Goal: Task Accomplishment & Management: Manage account settings

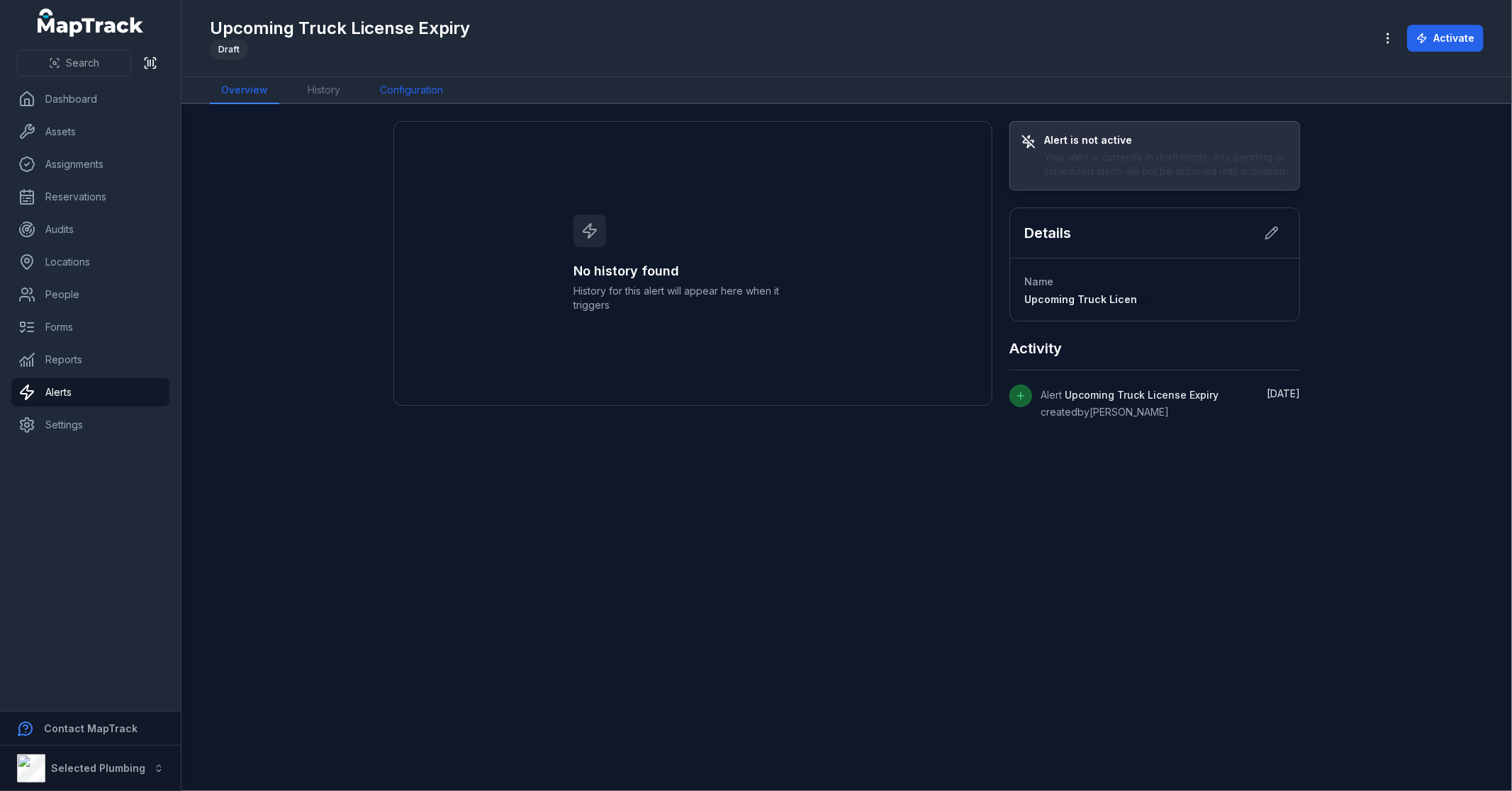
click at [391, 87] on link "Configuration" at bounding box center [411, 91] width 86 height 27
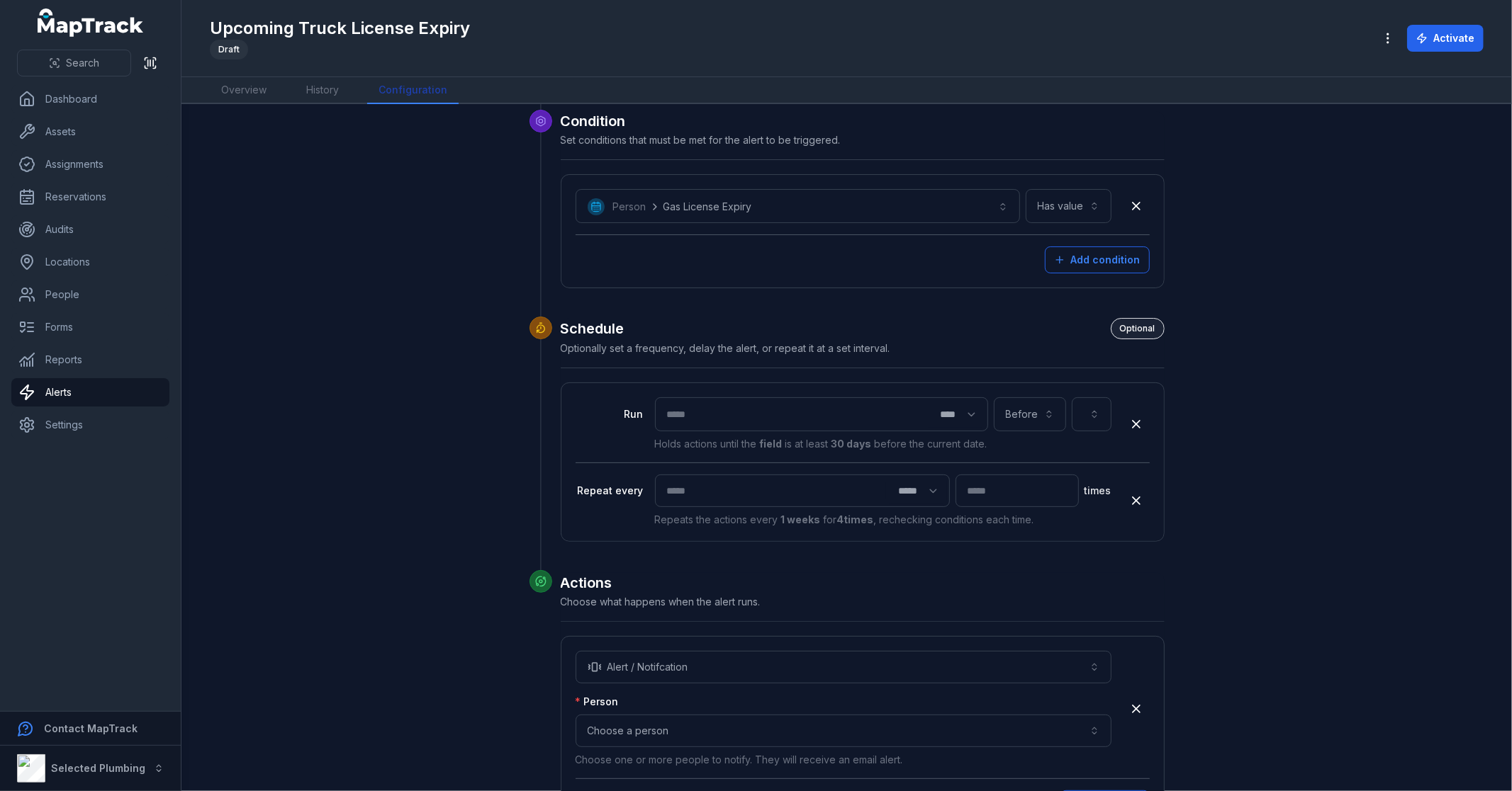
scroll to position [236, 0]
click at [1083, 408] on button "button" at bounding box center [1091, 410] width 40 height 34
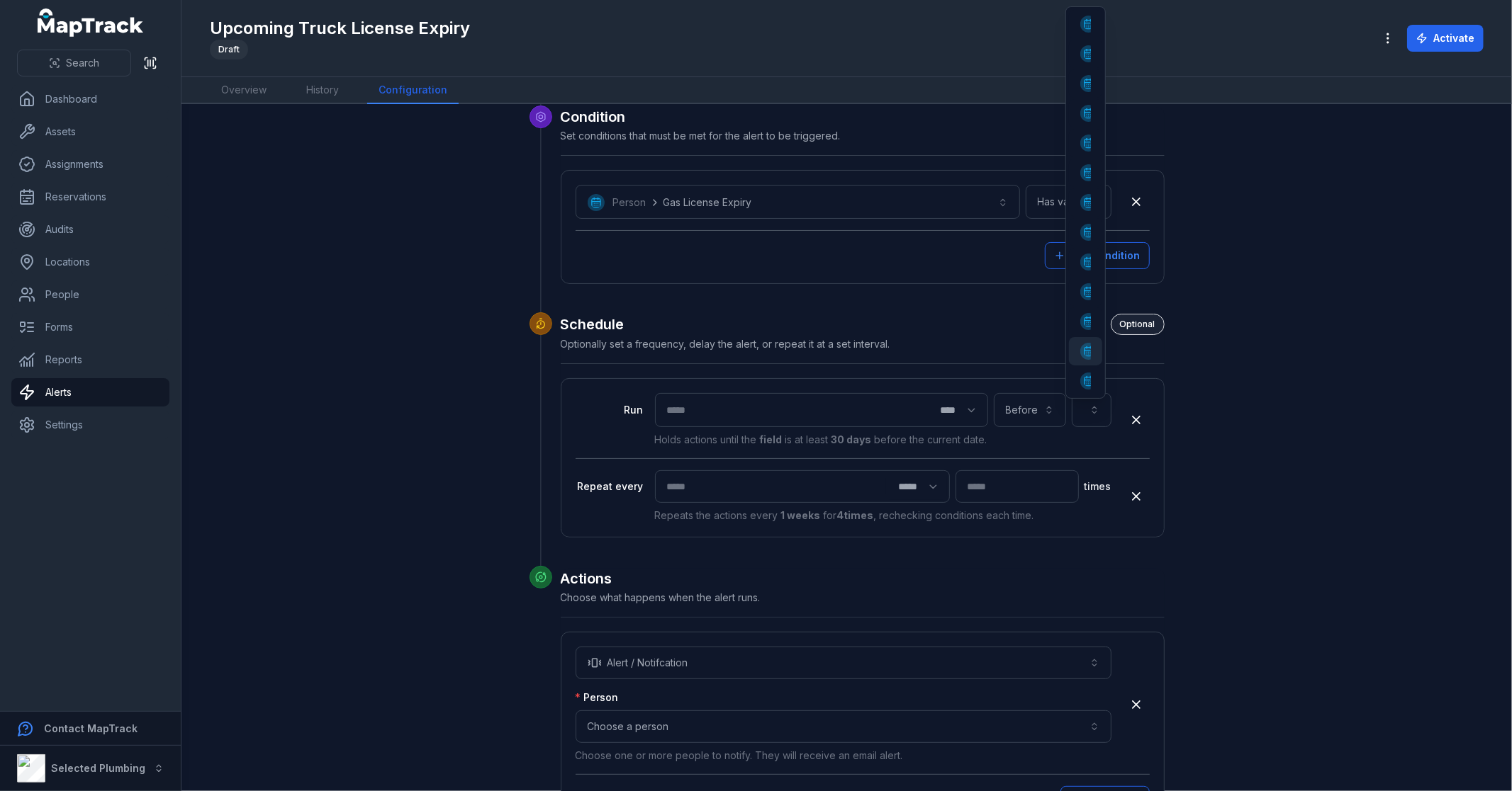
click at [1099, 344] on div "apprentice review" at bounding box center [1085, 351] width 32 height 28
click at [1070, 408] on button "**********" at bounding box center [1037, 410] width 148 height 34
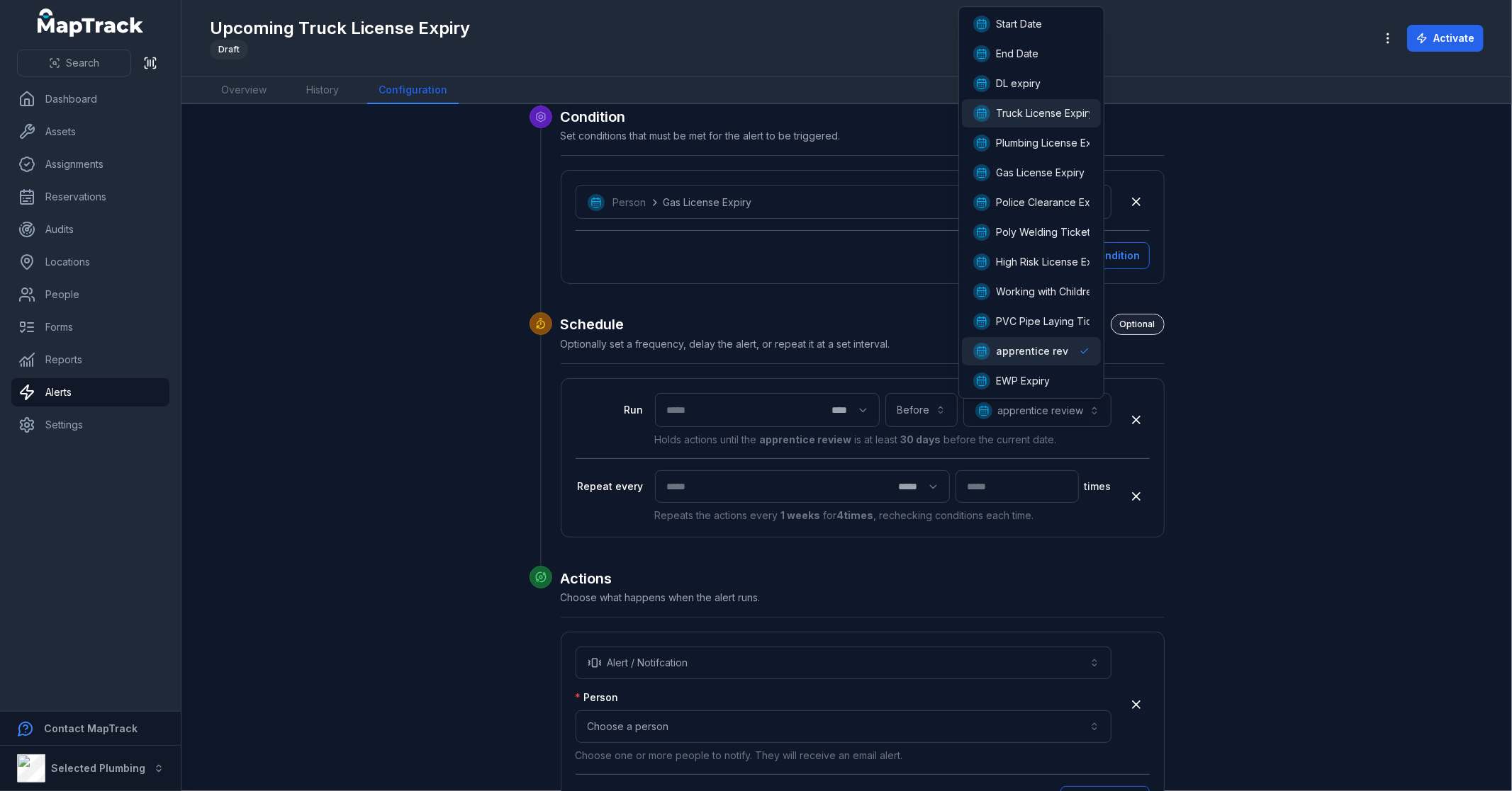
click at [1056, 112] on span "Truck License Expiry" at bounding box center [1044, 113] width 97 height 14
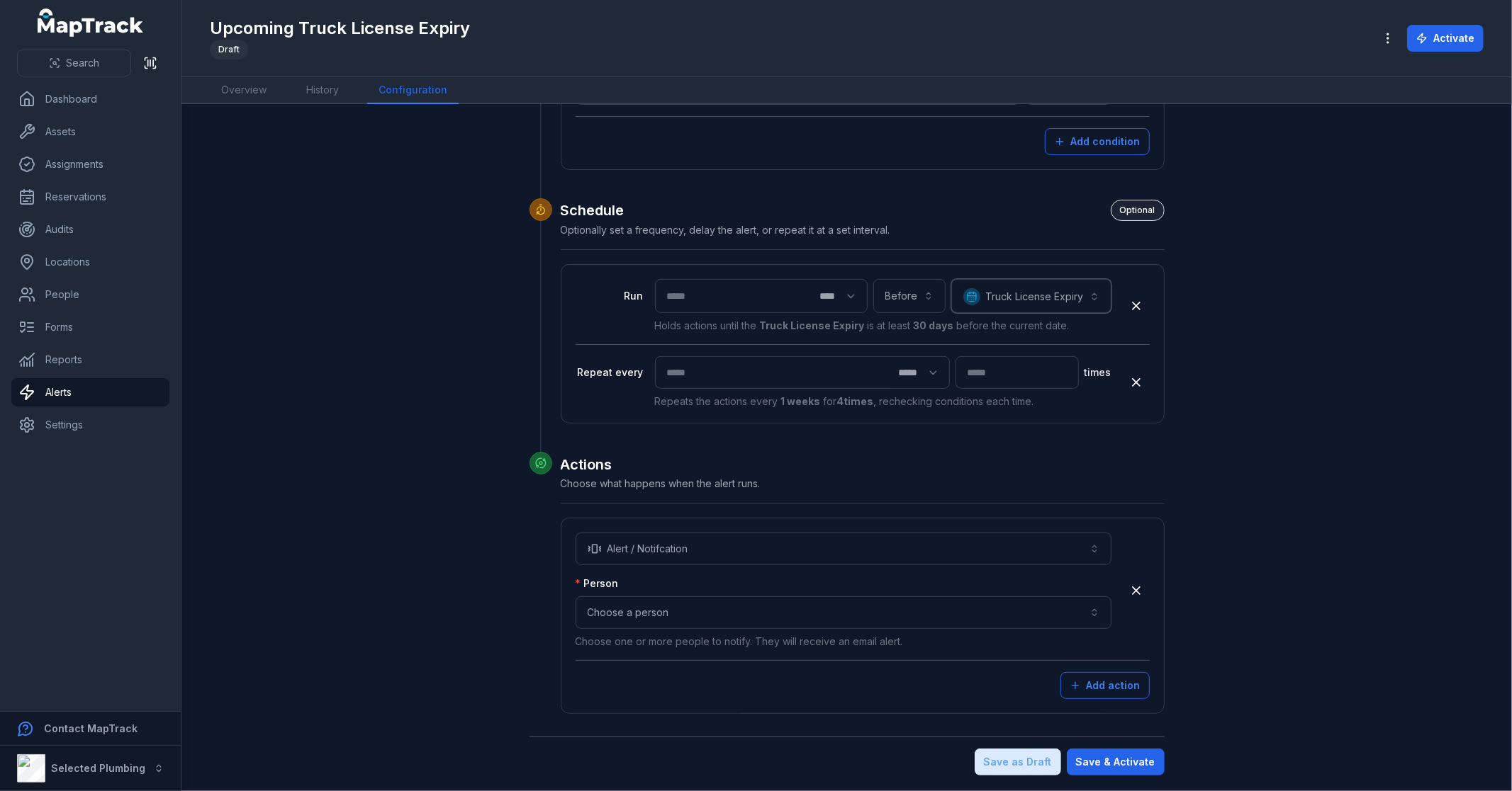
scroll to position [351, 0]
click at [719, 617] on button "Choose a person" at bounding box center [843, 611] width 536 height 32
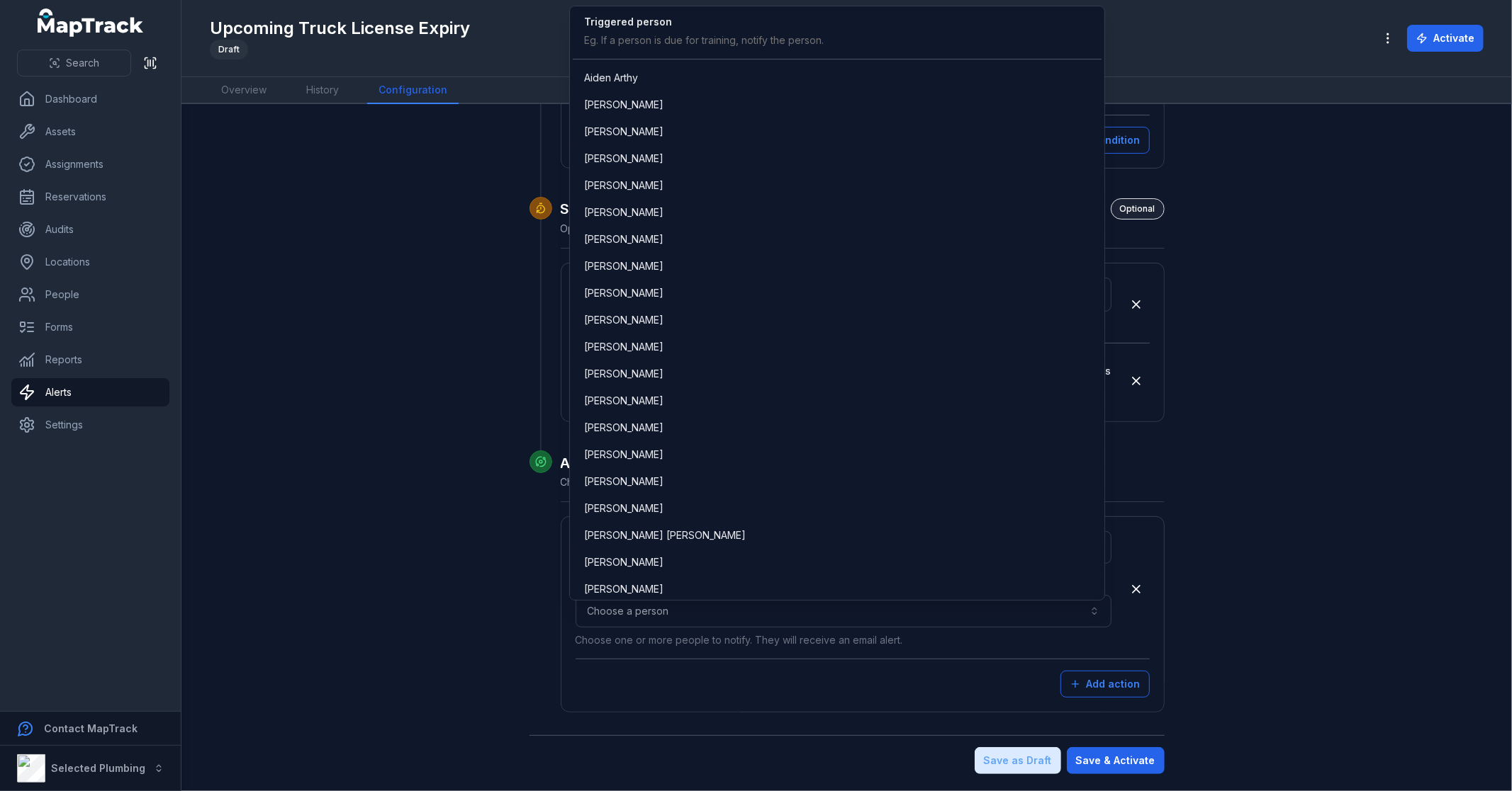
scroll to position [1589, 0]
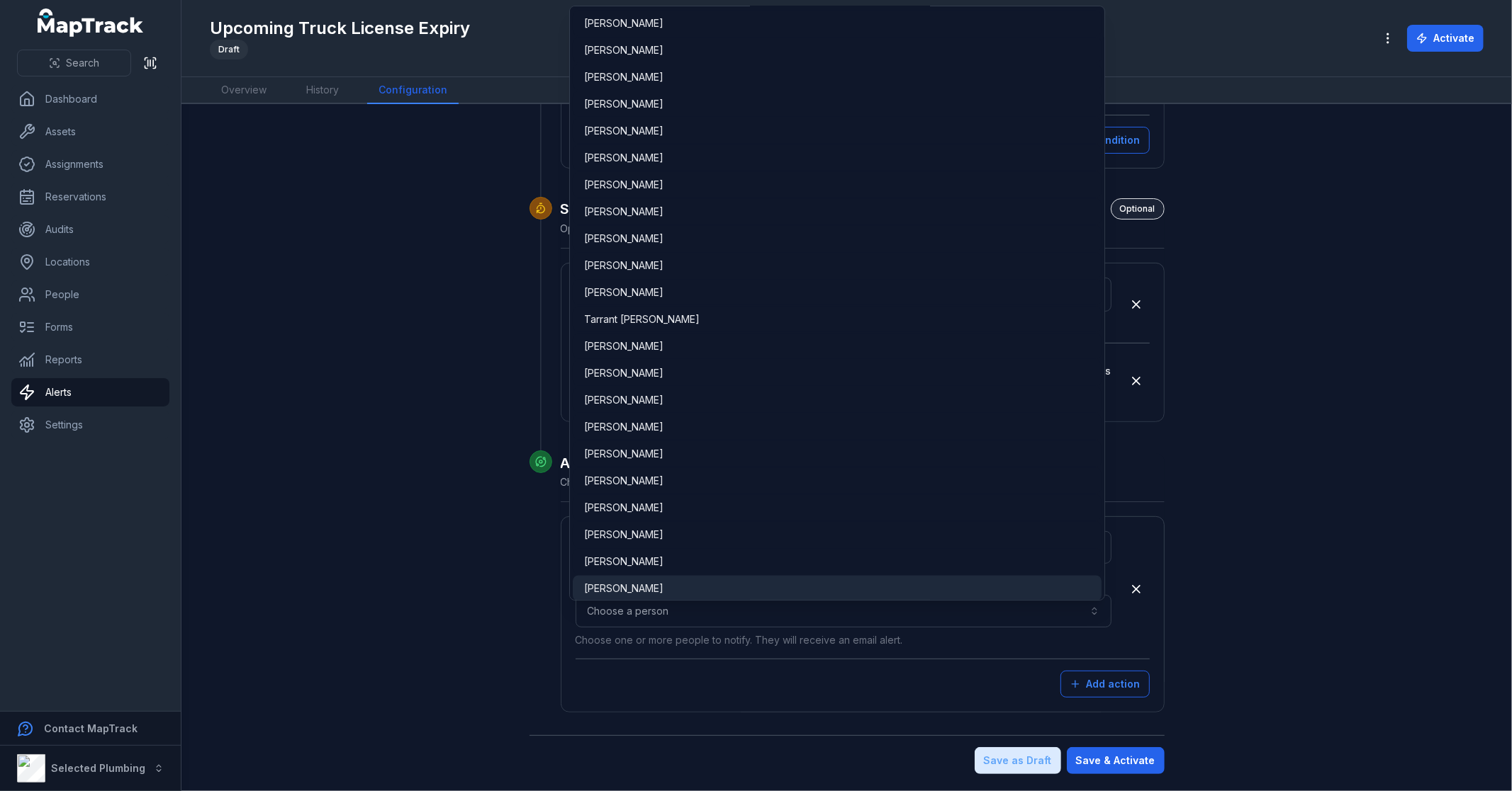
click at [696, 590] on div "[PERSON_NAME]" at bounding box center [836, 588] width 506 height 14
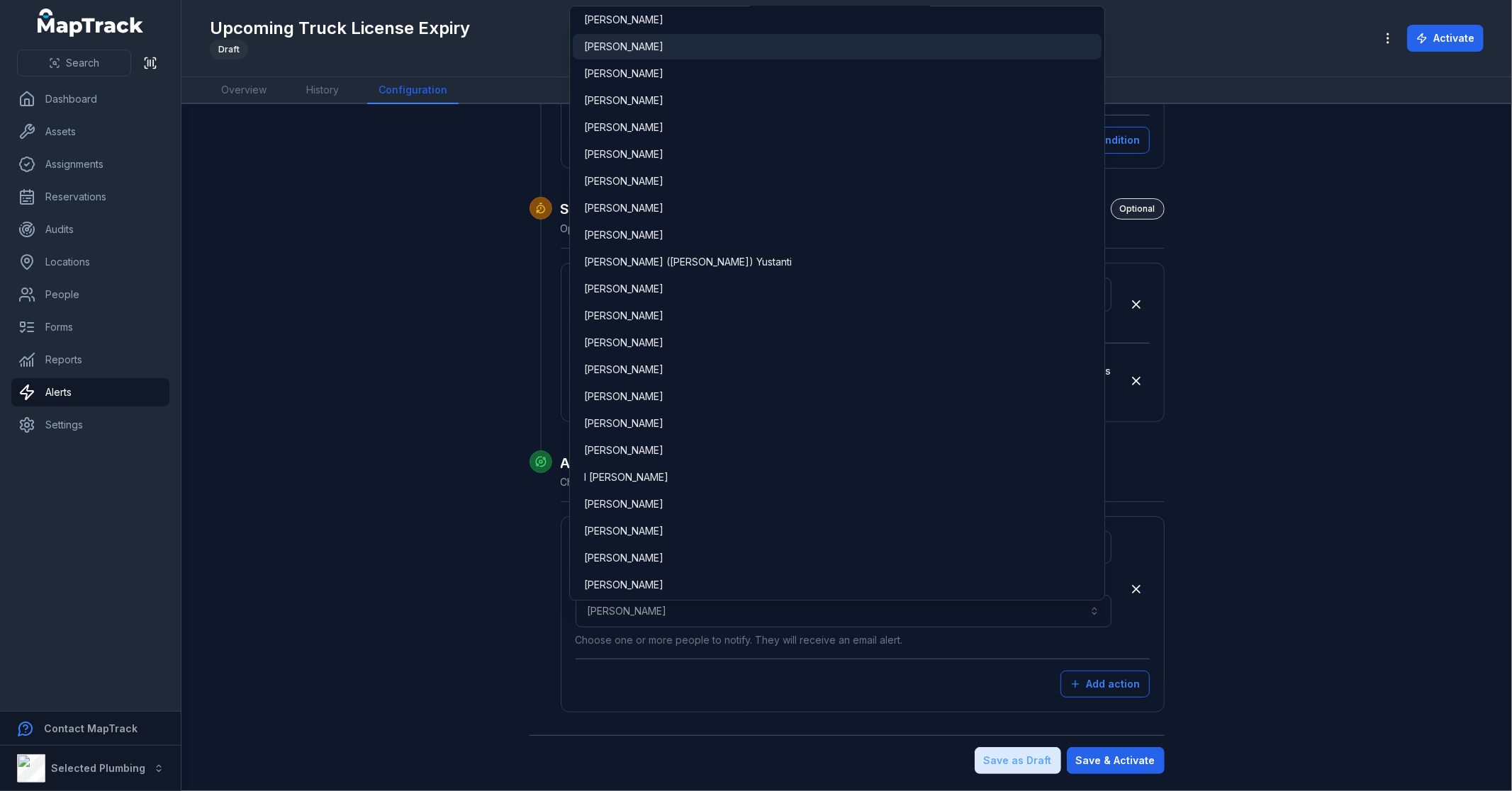
click at [659, 44] on div "[PERSON_NAME]" at bounding box center [836, 47] width 506 height 14
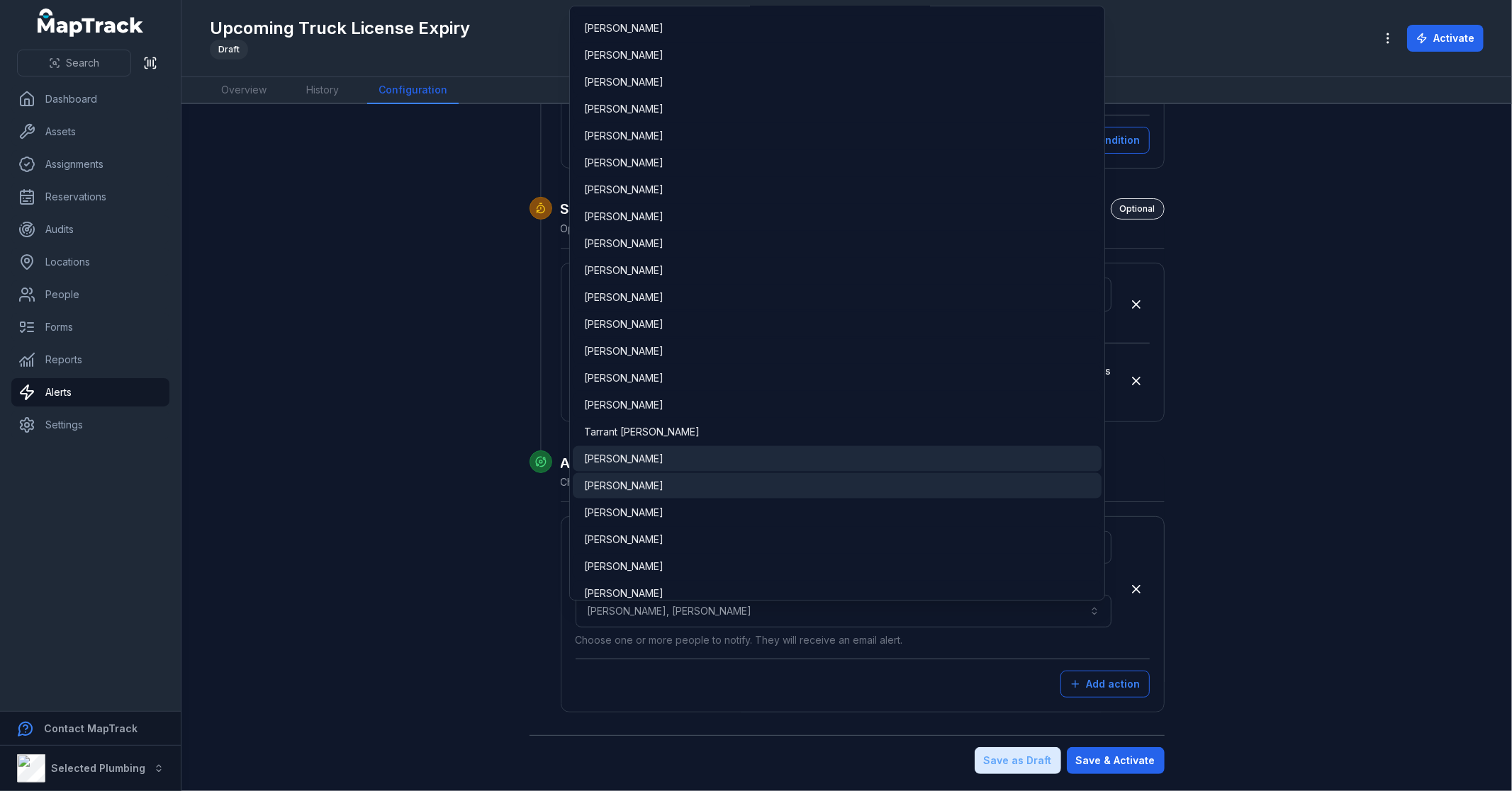
scroll to position [1477, 0]
click at [653, 448] on div "[PERSON_NAME]" at bounding box center [836, 458] width 529 height 26
click at [1376, 605] on div "**********" at bounding box center [846, 272] width 1089 height 1004
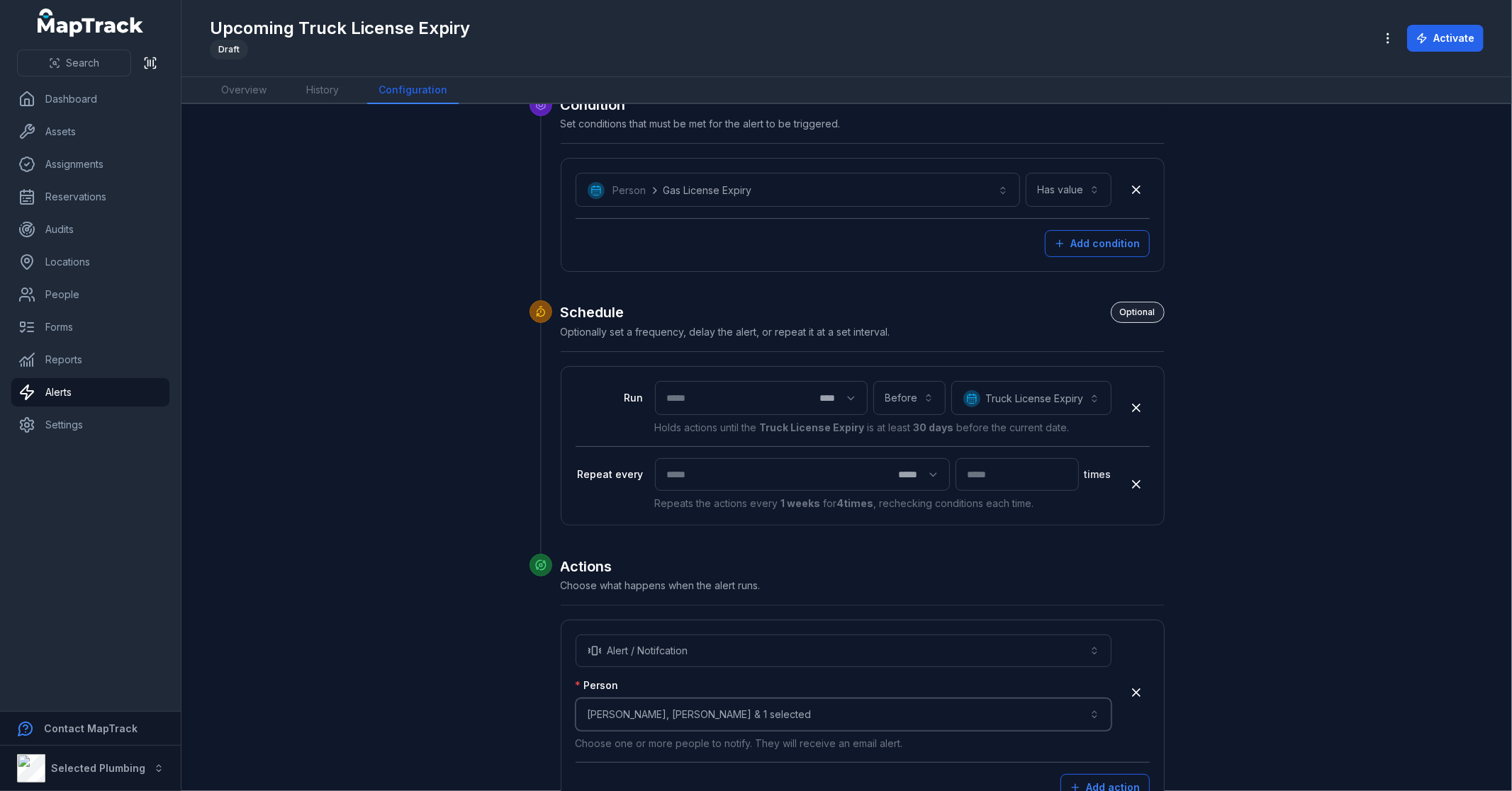
scroll to position [351, 0]
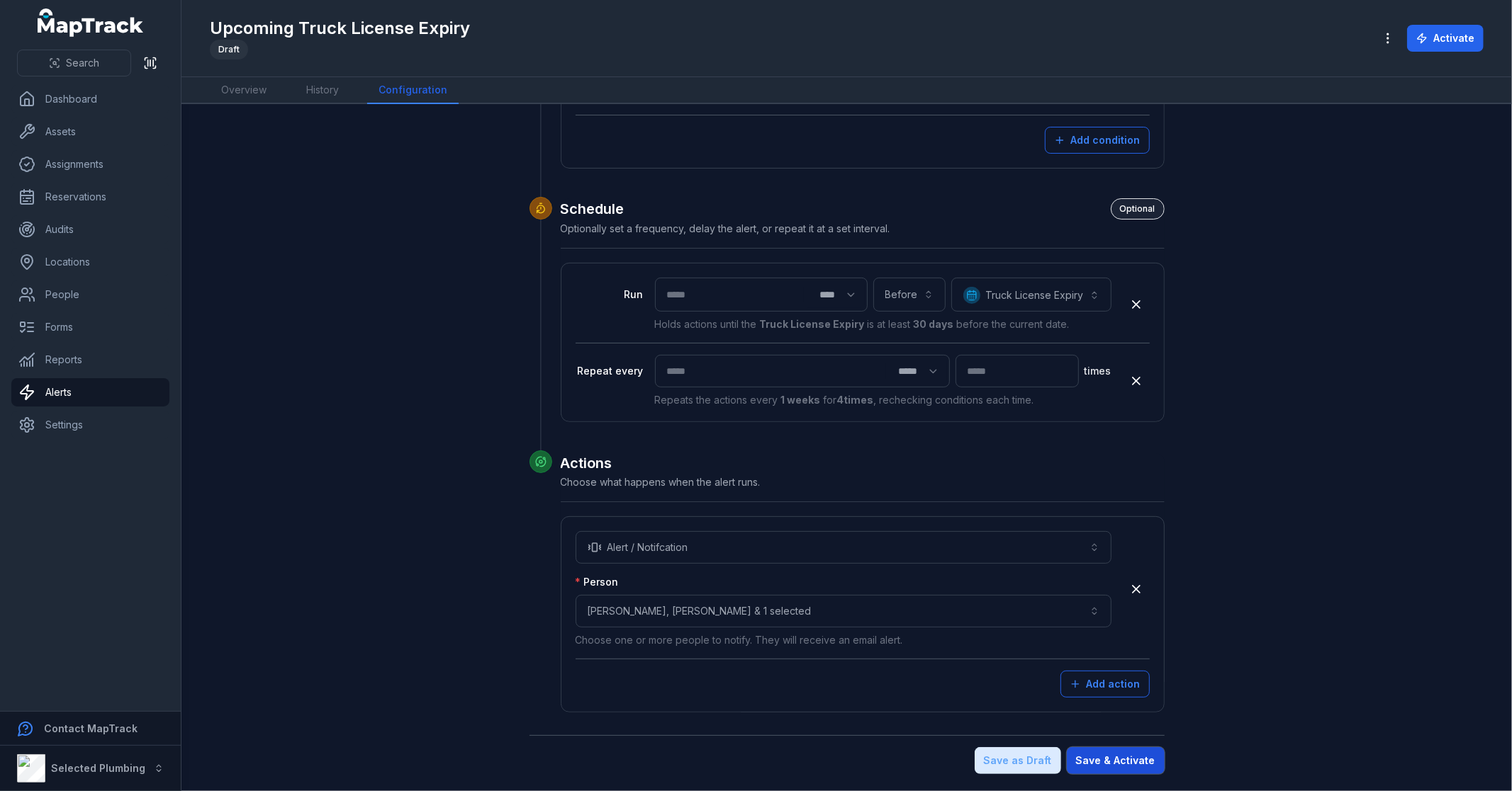
click at [1130, 762] on button "Save & Activate" at bounding box center [1115, 760] width 97 height 27
